Goal: Information Seeking & Learning: Learn about a topic

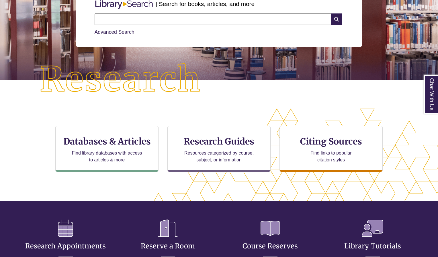
scroll to position [143, 0]
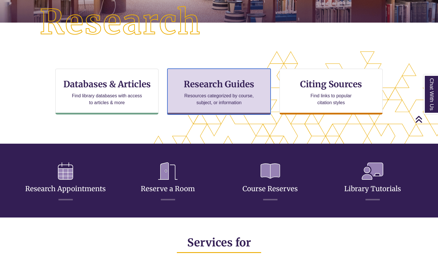
click at [214, 82] on h3 "Research Guides" at bounding box center [218, 84] width 93 height 11
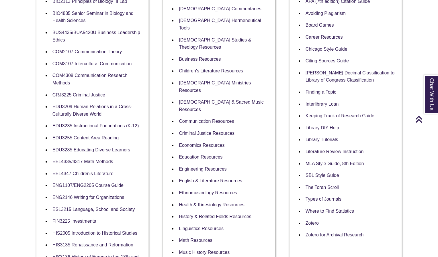
scroll to position [229, 0]
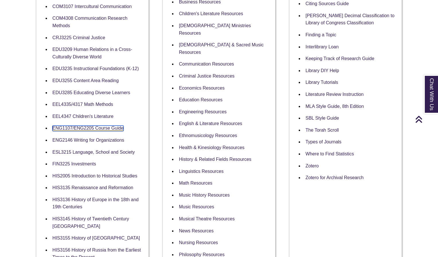
click at [76, 128] on link "ENG1107/ENG2205 Course Guide" at bounding box center [87, 128] width 71 height 5
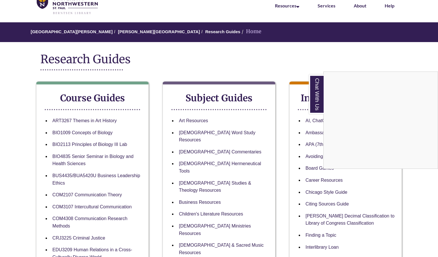
scroll to position [0, 0]
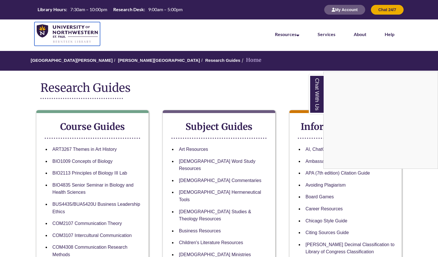
click at [59, 34] on img at bounding box center [67, 33] width 61 height 19
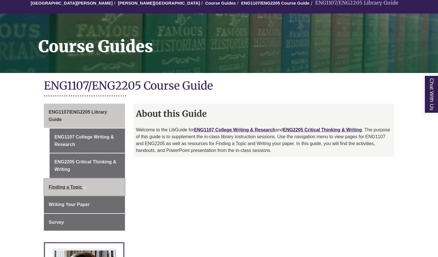
scroll to position [86, 0]
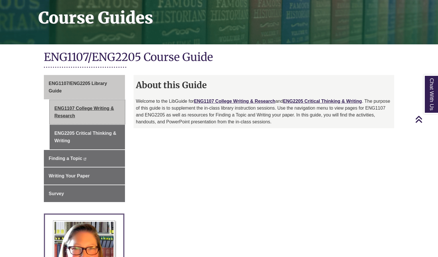
click at [65, 107] on link "ENG1107 College Writing & Research" at bounding box center [87, 112] width 75 height 24
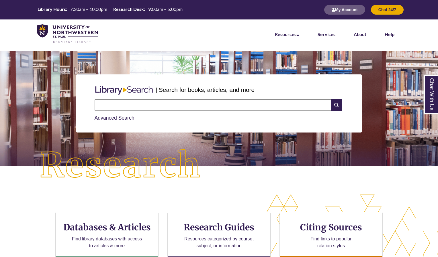
click at [142, 110] on input "text" at bounding box center [213, 104] width 236 height 11
type input "**********"
click at [337, 105] on icon at bounding box center [336, 104] width 11 height 11
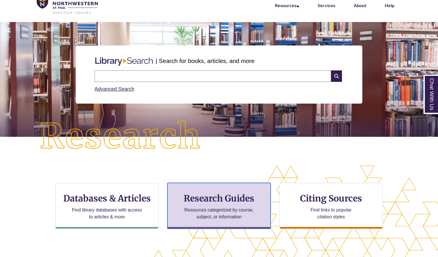
click at [195, 197] on h3 "Research Guides" at bounding box center [218, 198] width 93 height 11
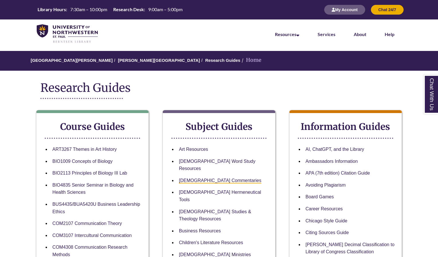
scroll to position [86, 0]
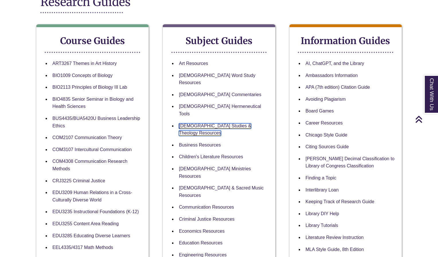
click at [198, 124] on link "[DEMOGRAPHIC_DATA] Studies & Theology Resources" at bounding box center [215, 130] width 72 height 13
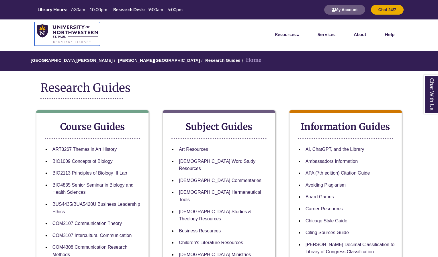
click at [50, 31] on img at bounding box center [67, 33] width 61 height 19
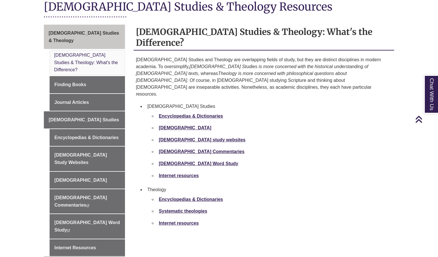
scroll to position [172, 0]
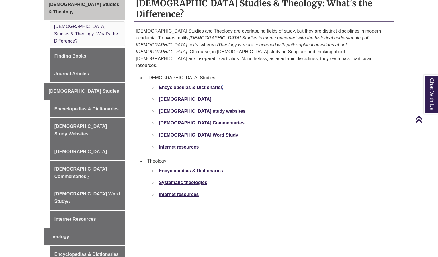
click at [174, 85] on strong "Encyclopedias & Dictionaries" at bounding box center [191, 87] width 64 height 5
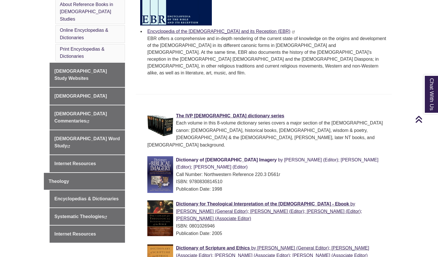
scroll to position [287, 0]
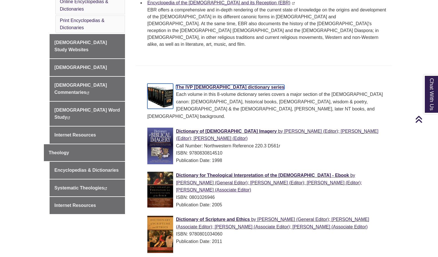
click at [196, 85] on span "The IVP Bible dictionary series" at bounding box center [230, 87] width 108 height 5
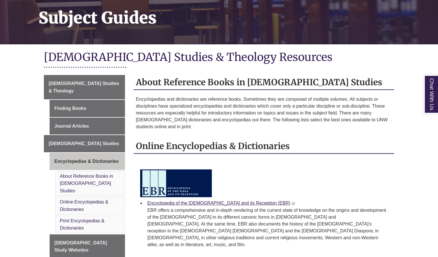
scroll to position [115, 0]
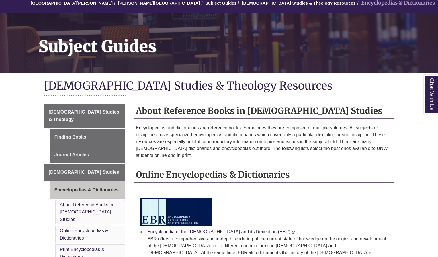
scroll to position [86, 0]
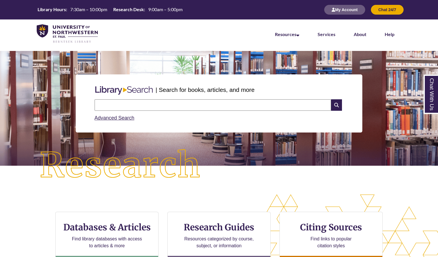
drag, startPoint x: 0, startPoint y: 0, endPoint x: 123, endPoint y: 107, distance: 163.2
click at [123, 107] on input "text" at bounding box center [213, 104] width 236 height 11
type input "**********"
click at [155, 106] on input "text" at bounding box center [213, 104] width 236 height 11
click at [128, 106] on input "text" at bounding box center [213, 104] width 236 height 11
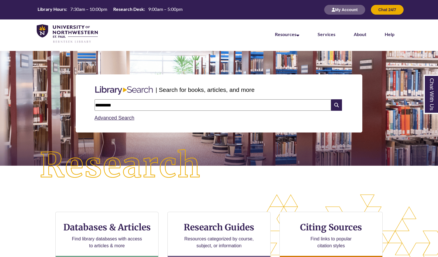
click at [148, 101] on input "********" at bounding box center [213, 104] width 236 height 11
type input "**********"
